Goal: Use online tool/utility

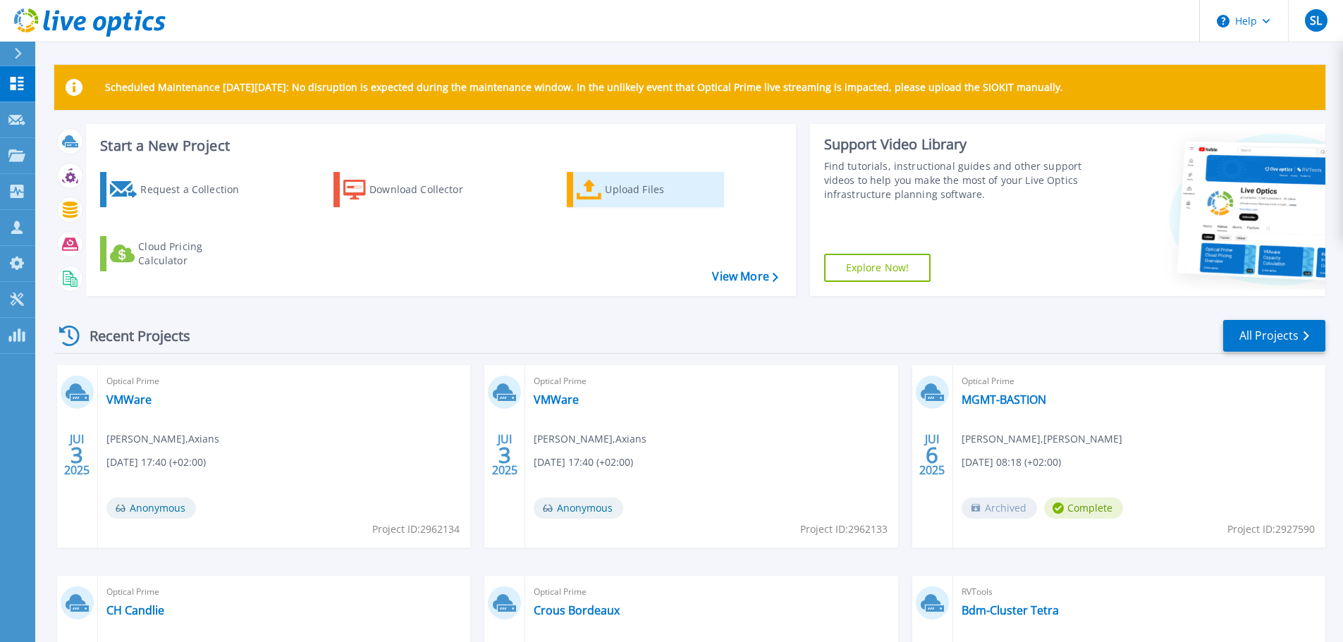
click at [646, 192] on div "Upload Files" at bounding box center [661, 190] width 113 height 28
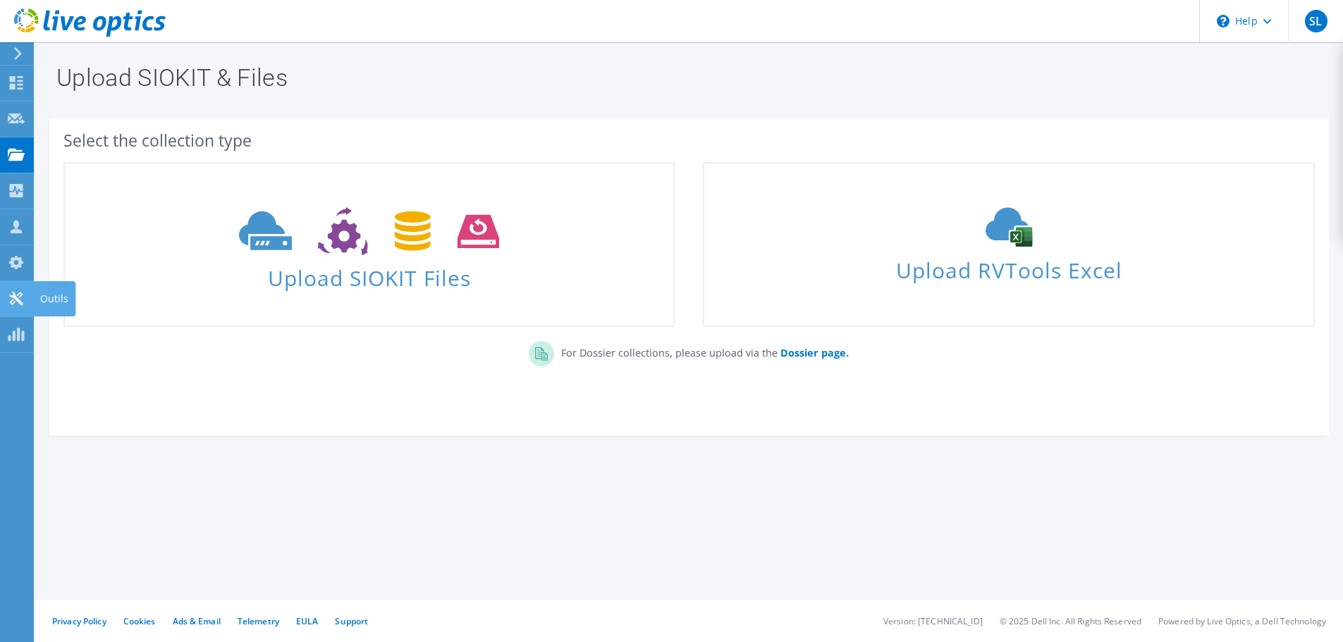
click at [16, 297] on use at bounding box center [15, 298] width 13 height 13
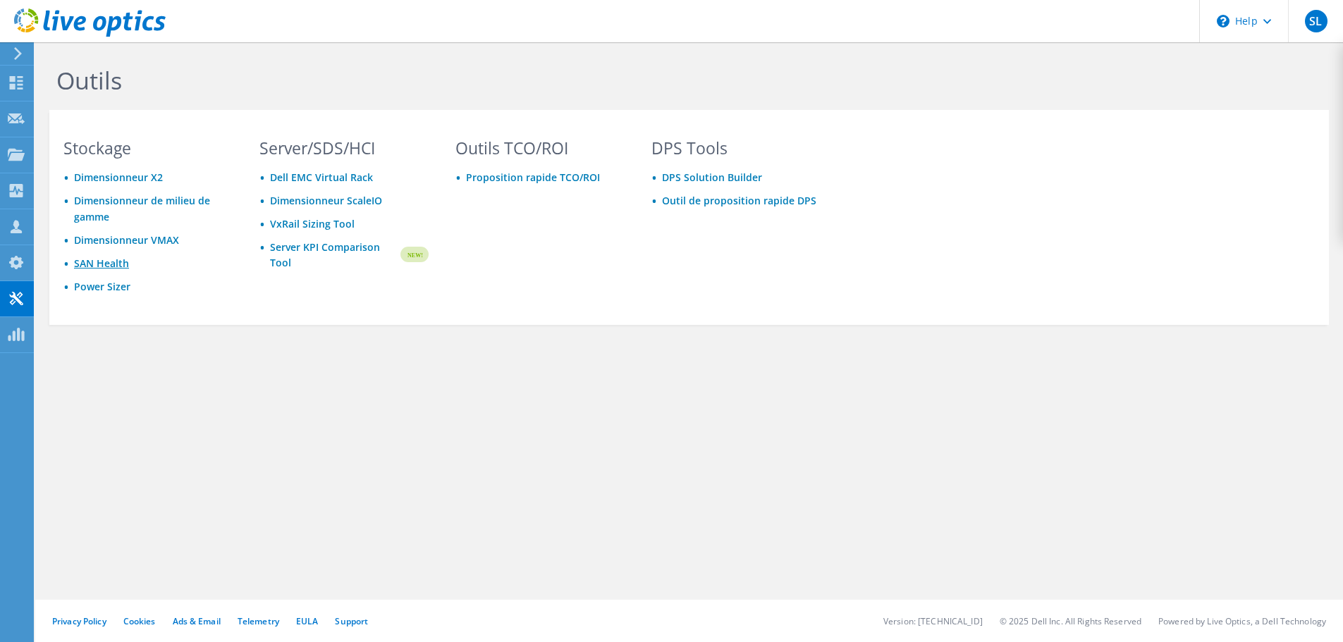
click at [116, 264] on link "SAN Health" at bounding box center [101, 263] width 55 height 13
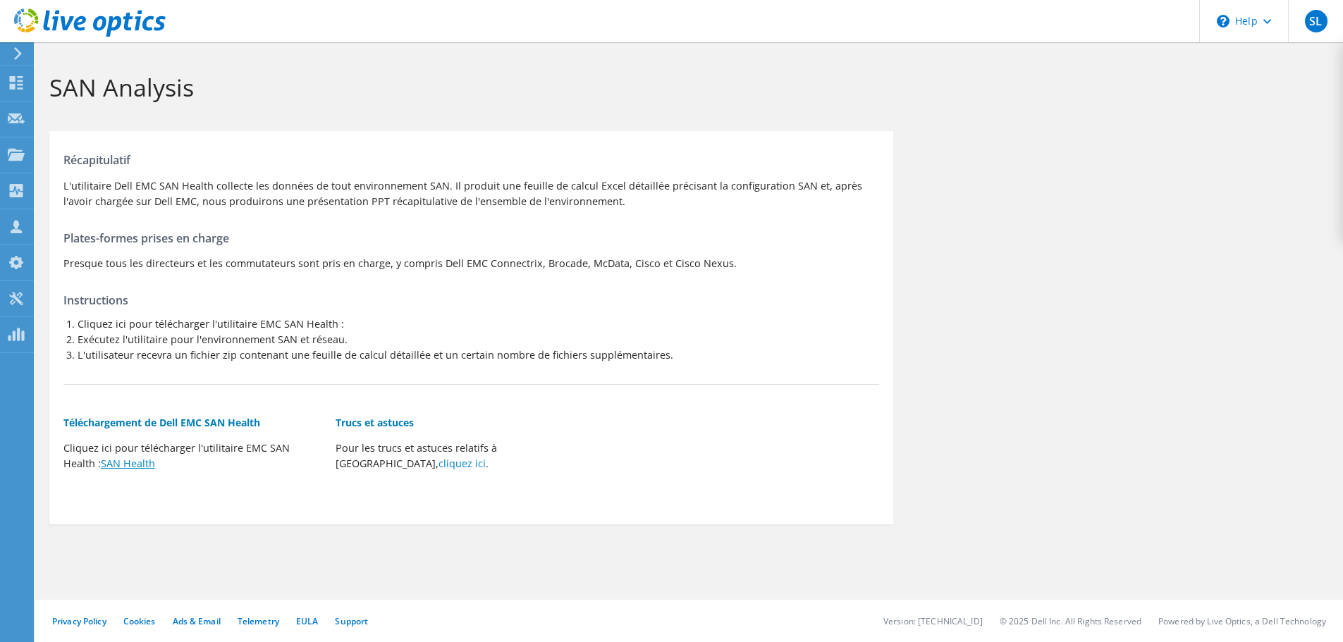
click at [139, 460] on link "SAN Health" at bounding box center [128, 463] width 54 height 13
click at [1179, 416] on div "Récapitulatif L'utilitaire Dell EMC SAN Health collecte les données de tout env…" at bounding box center [689, 328] width 1308 height 408
